Goal: Navigation & Orientation: Find specific page/section

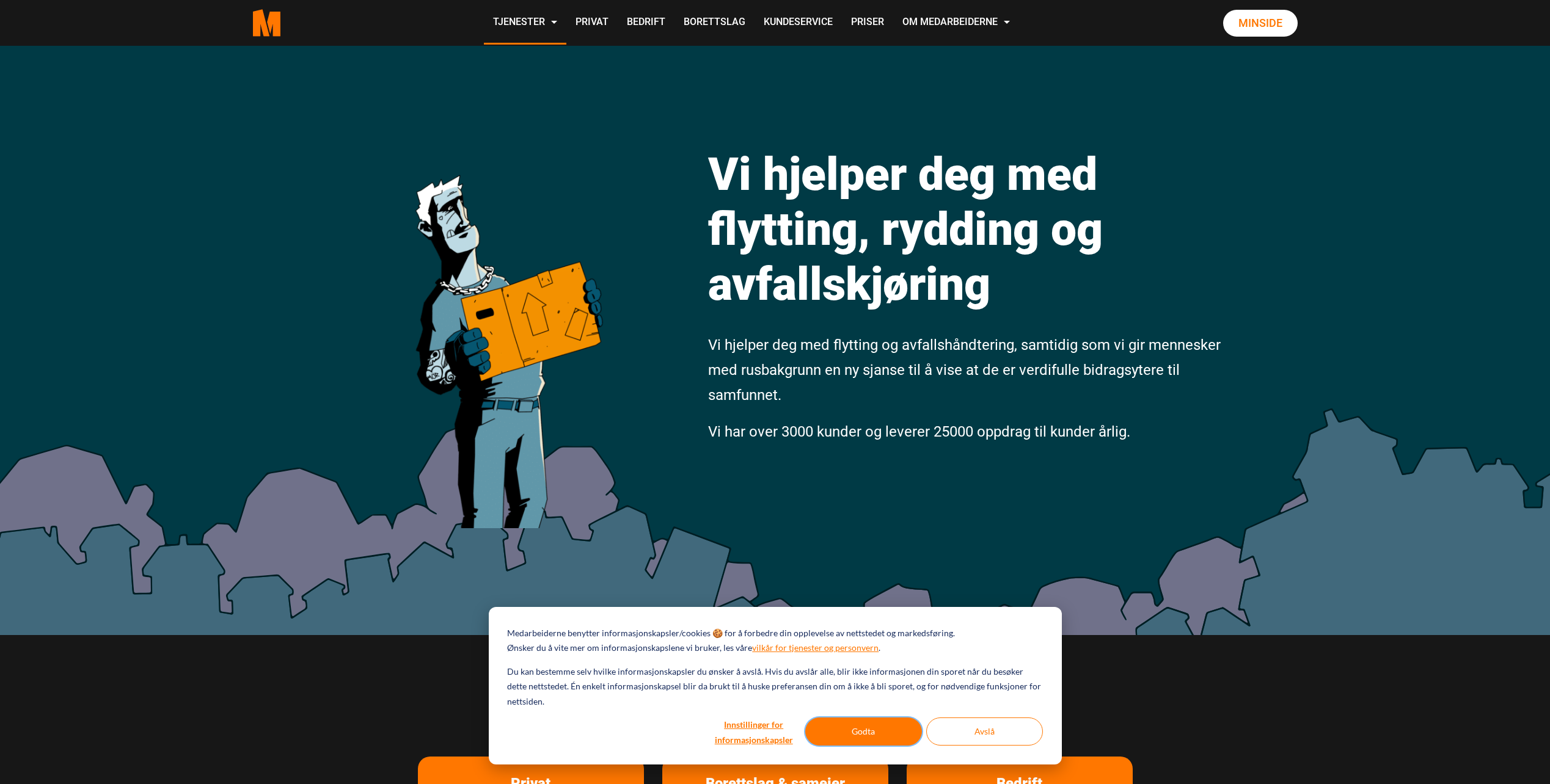
click at [843, 730] on button "Godta" at bounding box center [864, 731] width 117 height 28
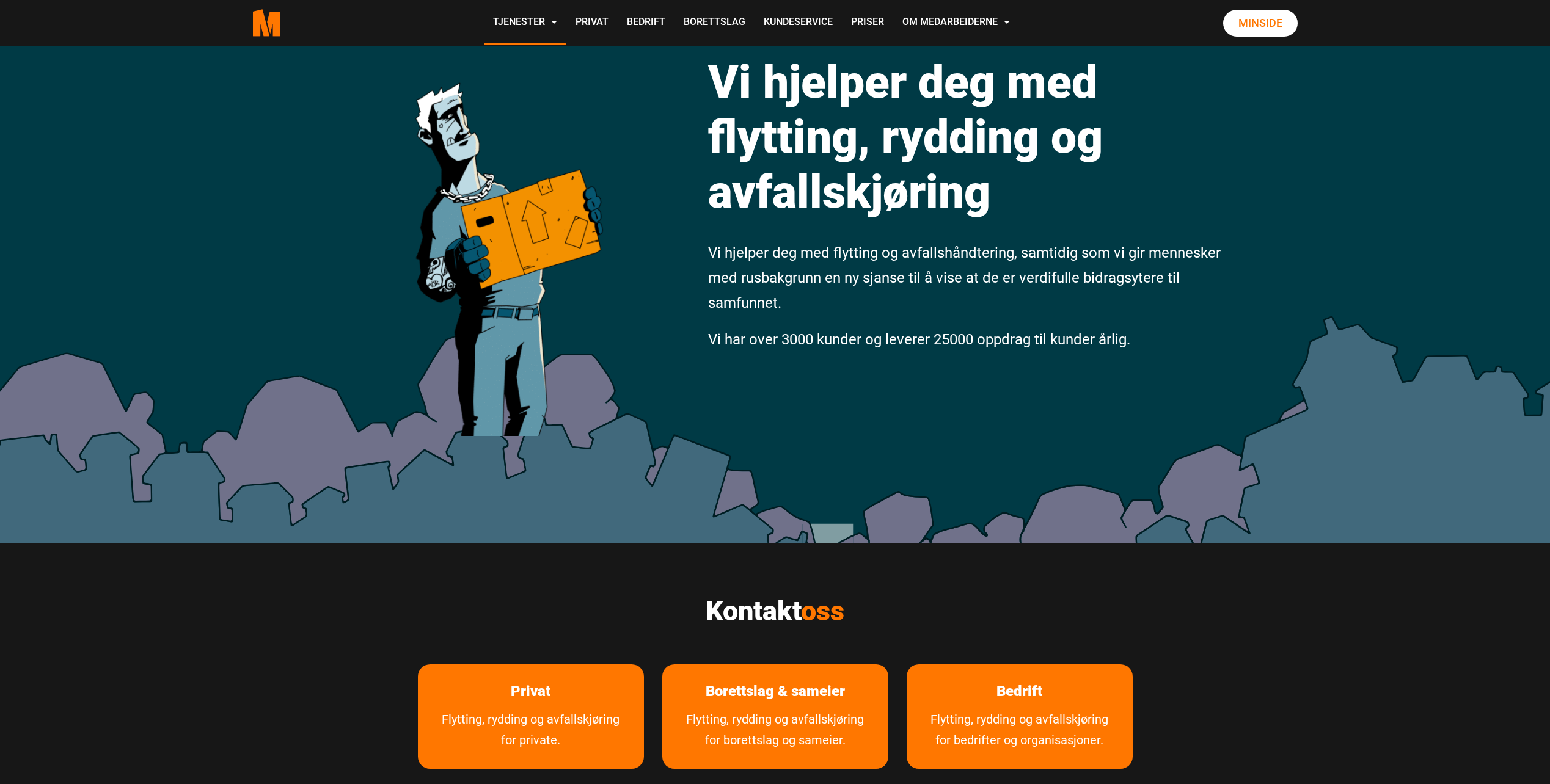
scroll to position [122, 0]
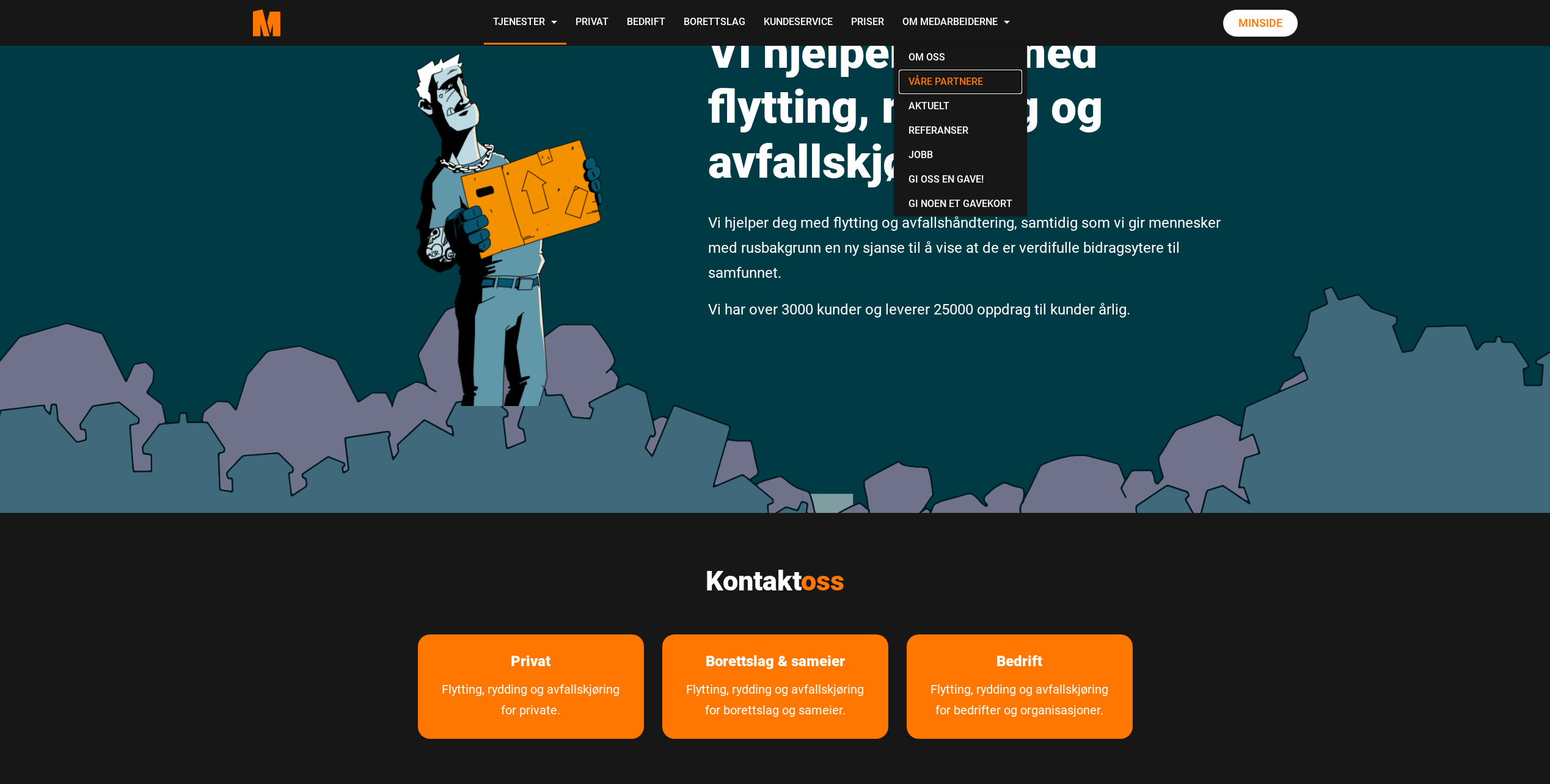
click at [942, 72] on link "Våre partnere" at bounding box center [960, 82] width 124 height 24
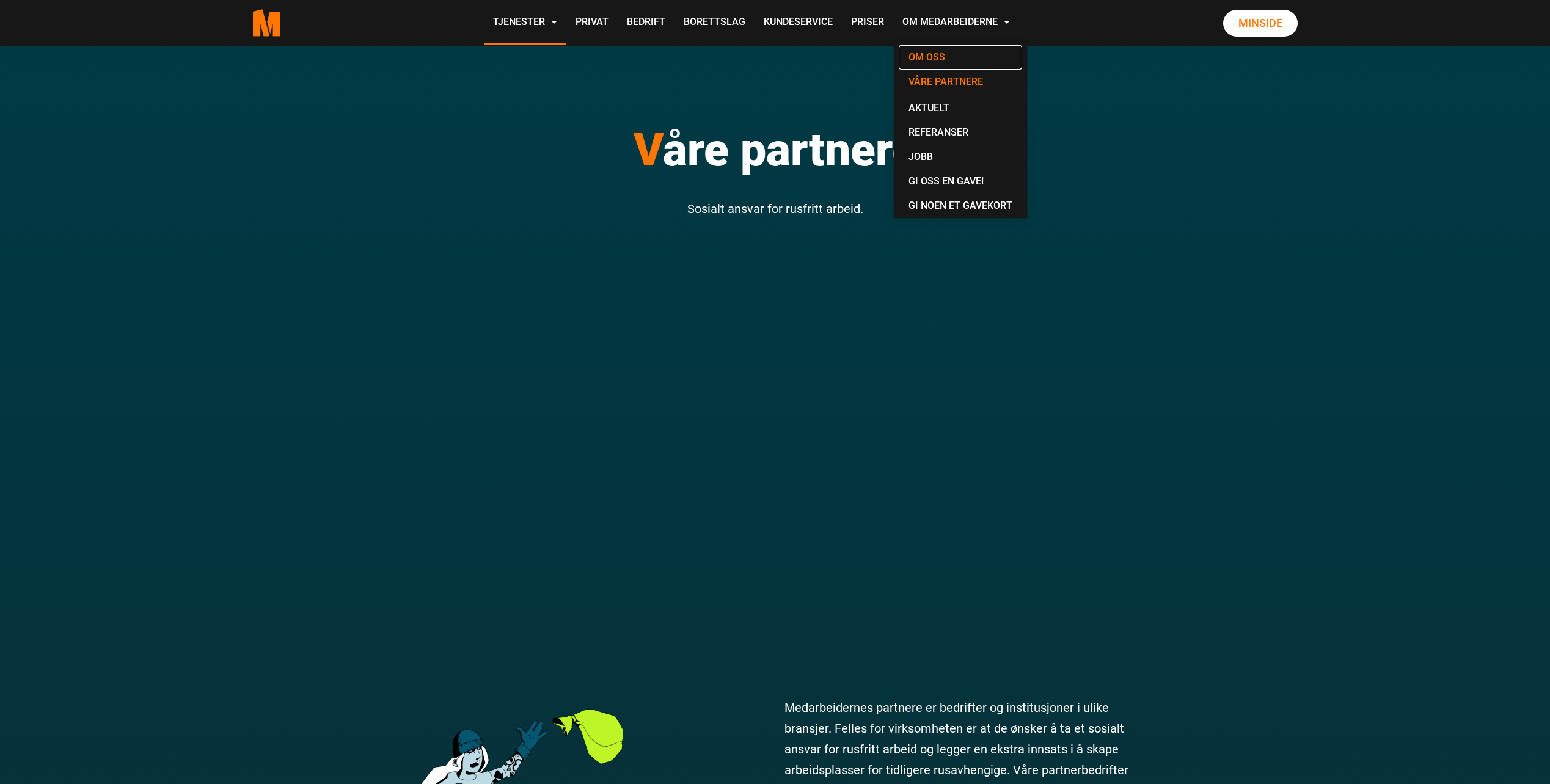
click at [931, 47] on link "Om oss" at bounding box center [960, 57] width 124 height 24
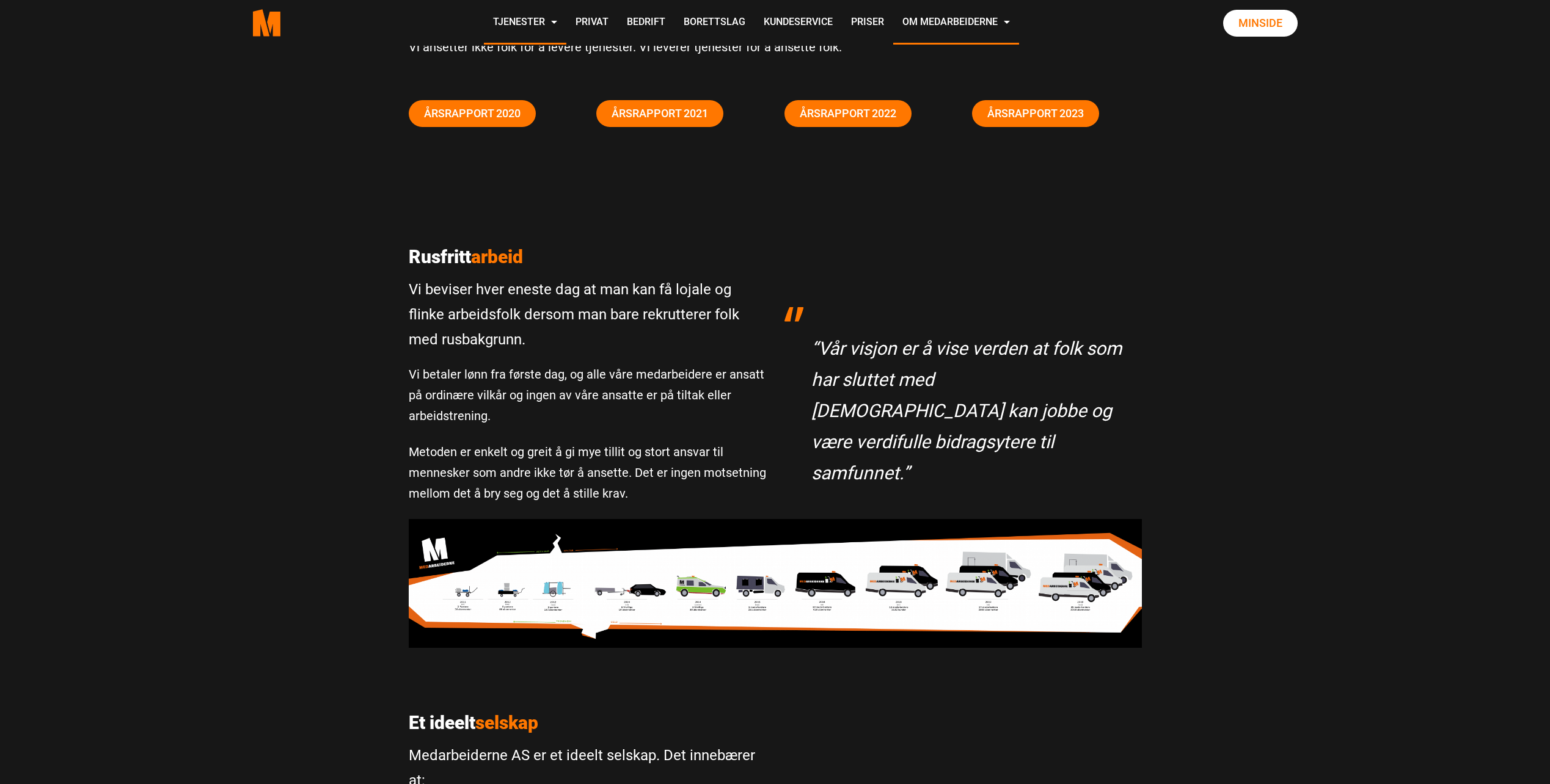
scroll to position [183, 0]
